Goal: Information Seeking & Learning: Learn about a topic

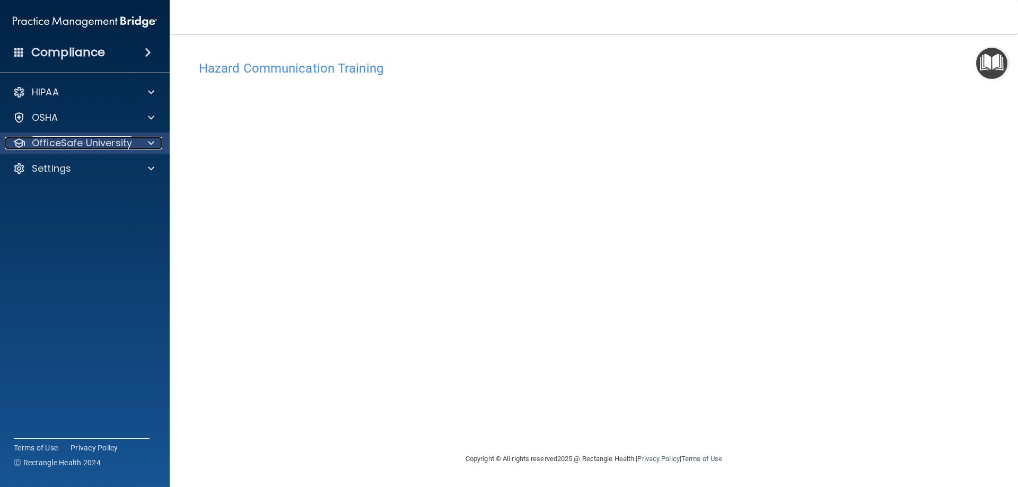
click at [117, 140] on p "OfficeSafe University" at bounding box center [82, 143] width 100 height 13
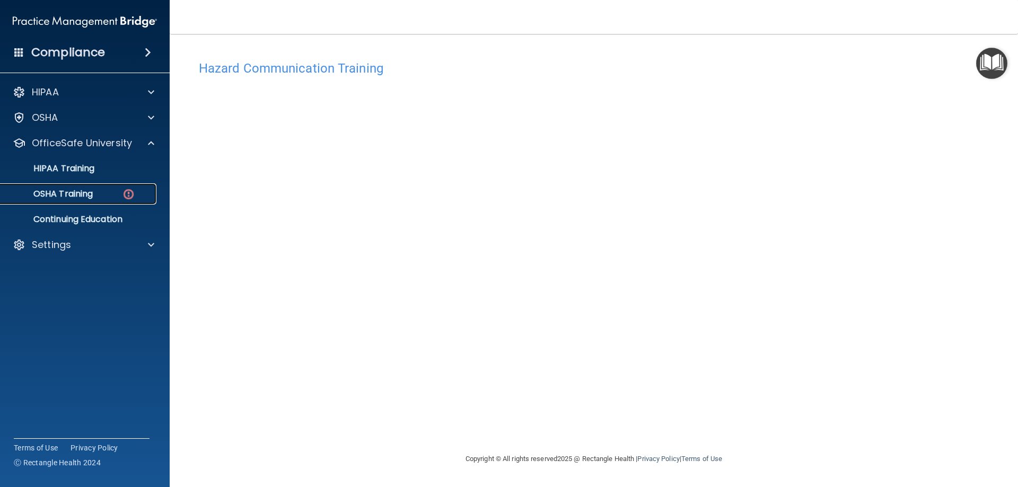
click at [99, 187] on link "OSHA Training" at bounding box center [72, 193] width 167 height 21
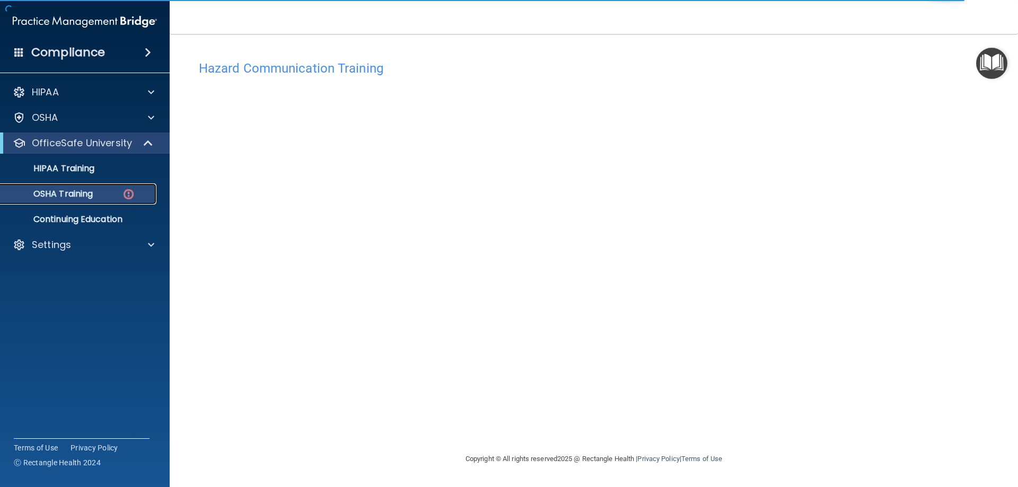
click at [81, 194] on p "OSHA Training" at bounding box center [50, 194] width 86 height 11
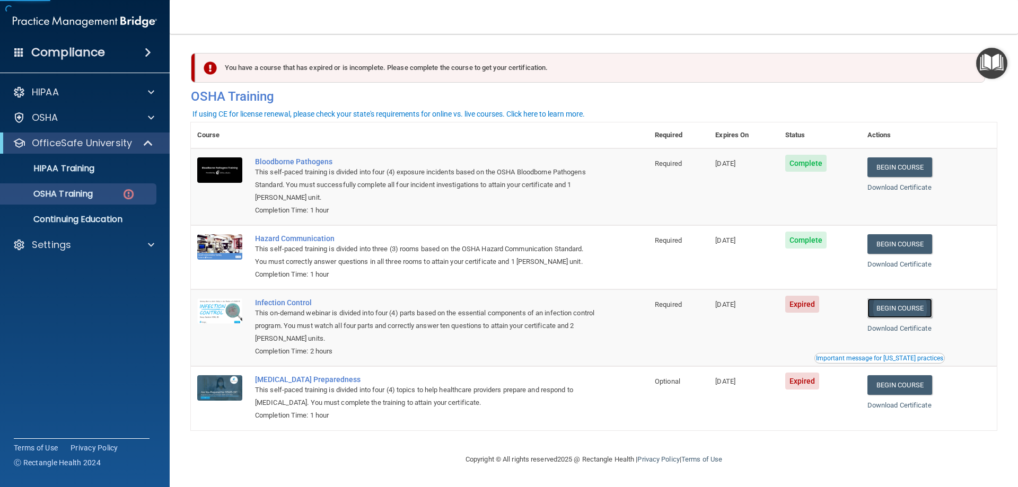
click at [903, 311] on link "Begin Course" at bounding box center [899, 308] width 65 height 20
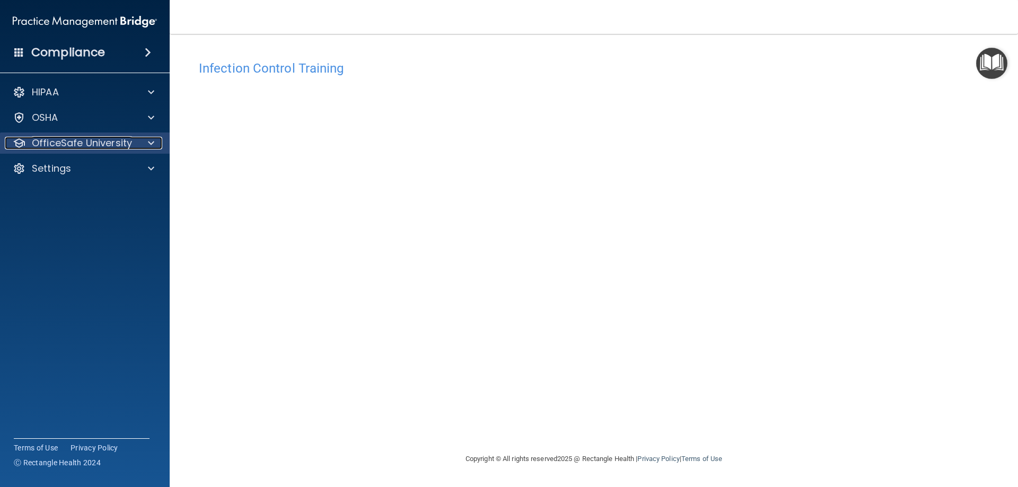
click at [82, 141] on p "OfficeSafe University" at bounding box center [82, 143] width 100 height 13
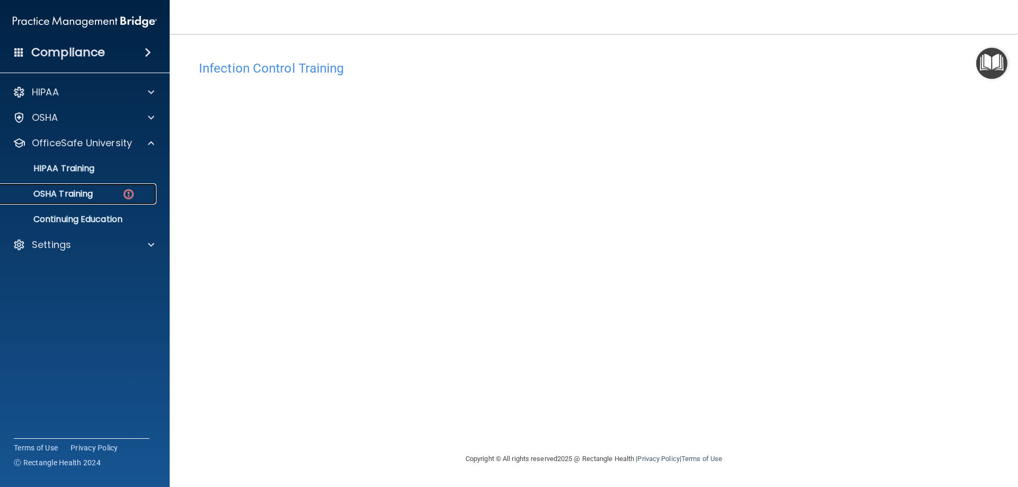
click at [107, 196] on div "OSHA Training" at bounding box center [79, 194] width 145 height 11
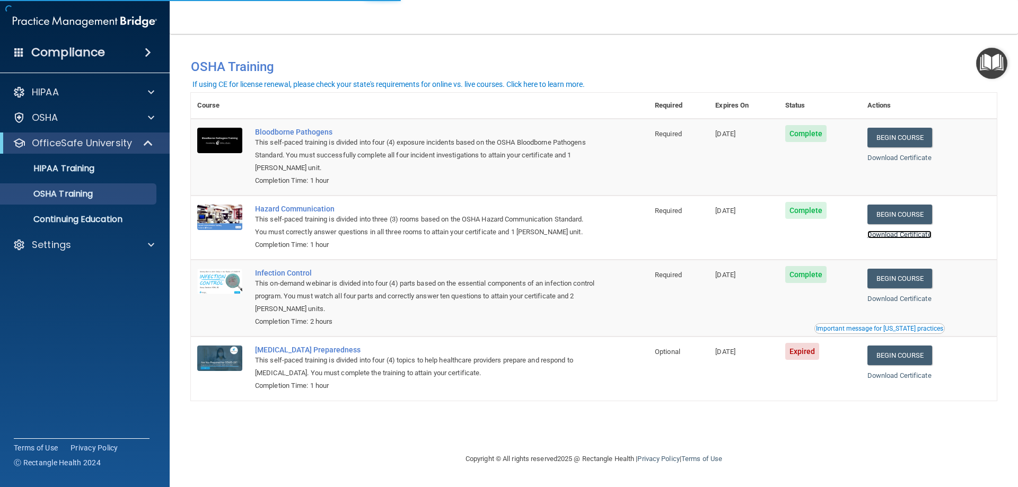
click at [915, 235] on link "Download Certificate" at bounding box center [899, 235] width 64 height 8
click at [898, 300] on link "Download Certificate" at bounding box center [899, 299] width 64 height 8
click at [899, 352] on link "Begin Course" at bounding box center [899, 356] width 65 height 20
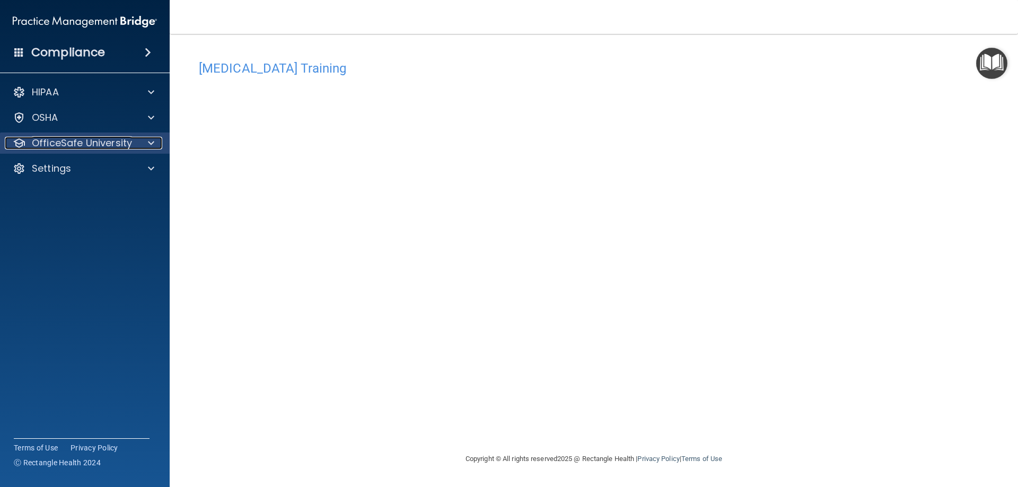
click at [96, 144] on p "OfficeSafe University" at bounding box center [82, 143] width 100 height 13
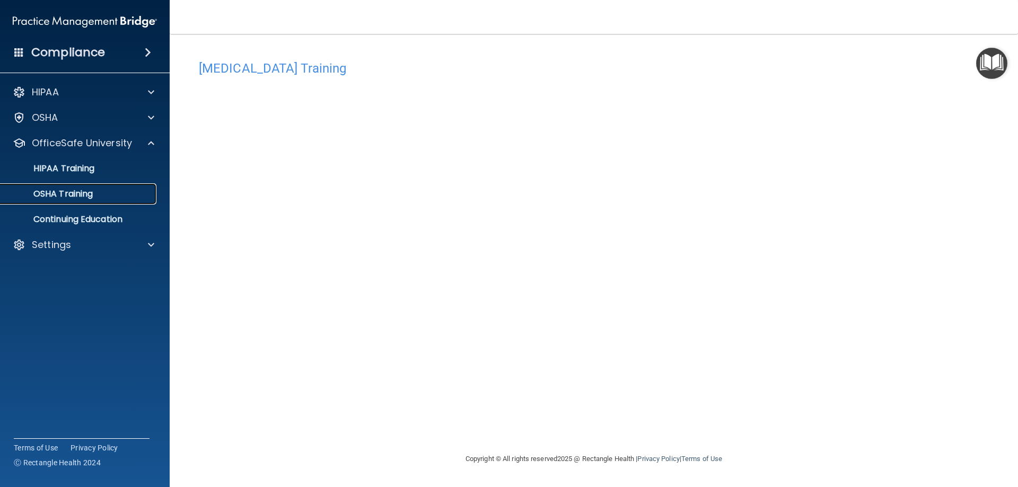
click at [70, 204] on link "OSHA Training" at bounding box center [72, 193] width 167 height 21
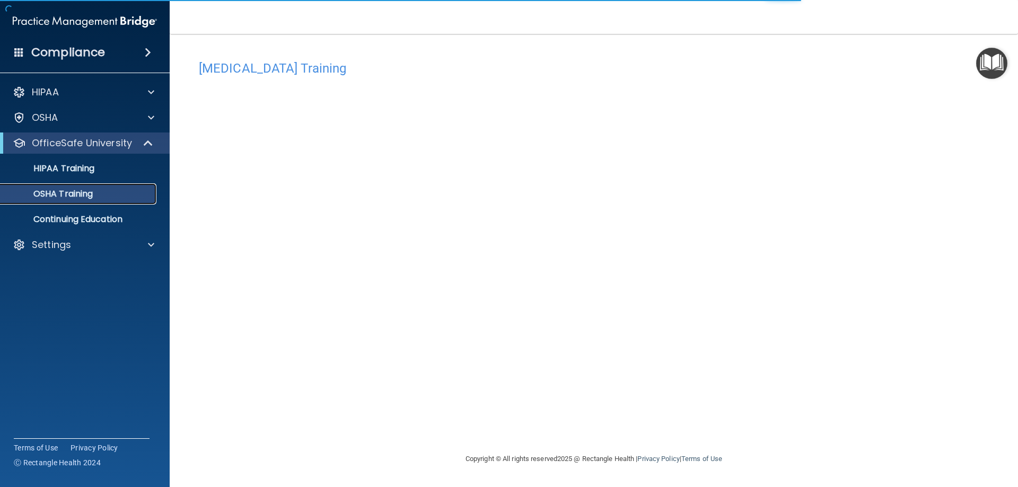
click at [75, 190] on p "OSHA Training" at bounding box center [50, 194] width 86 height 11
click at [75, 173] on p "HIPAA Training" at bounding box center [50, 168] width 87 height 11
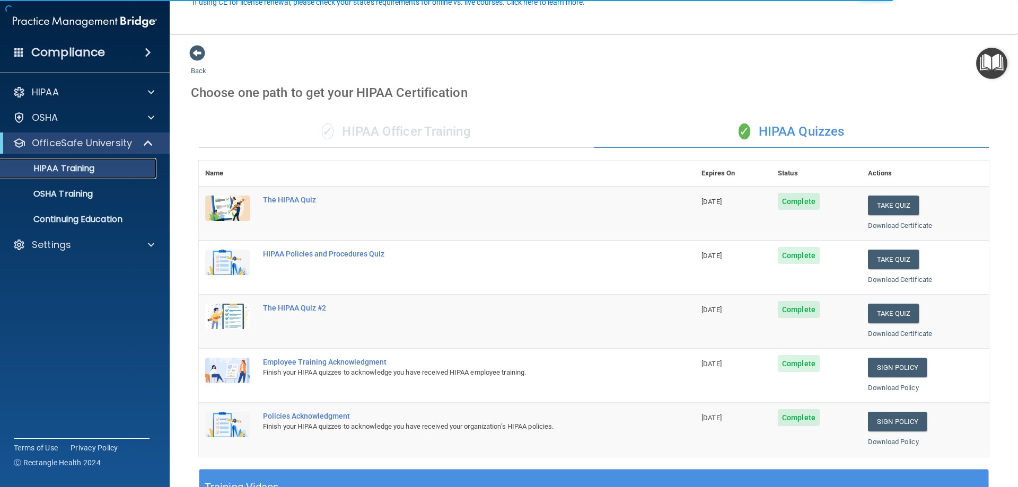
scroll to position [265, 0]
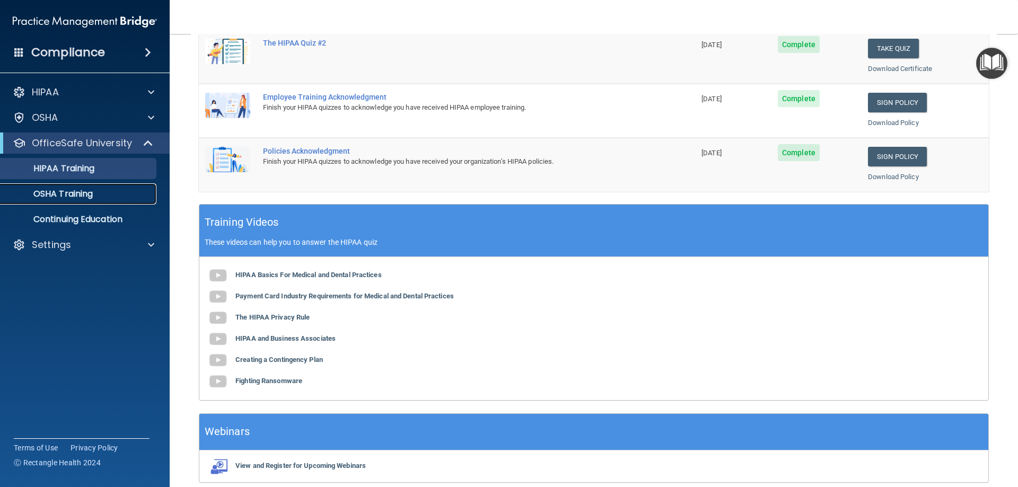
click at [65, 190] on p "OSHA Training" at bounding box center [50, 194] width 86 height 11
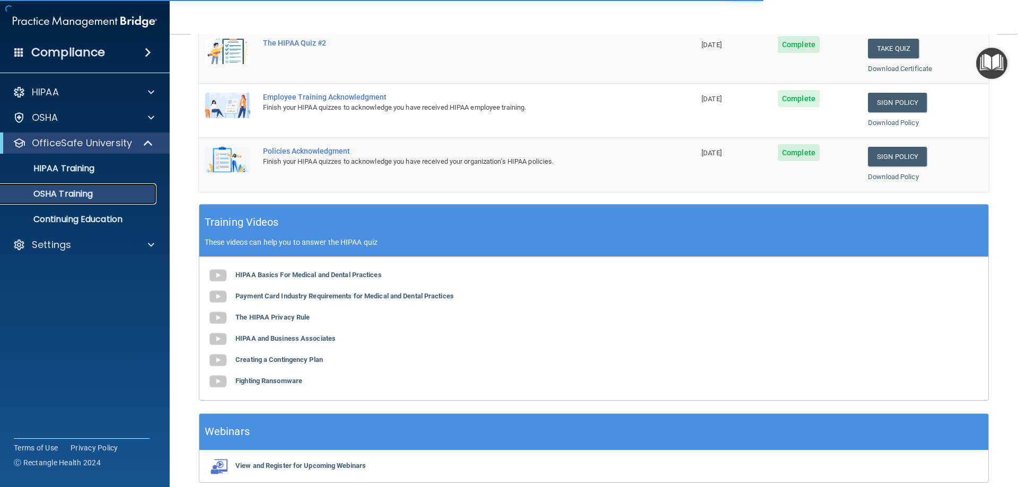
click at [59, 197] on p "OSHA Training" at bounding box center [50, 194] width 86 height 11
